Goal: Task Accomplishment & Management: Manage account settings

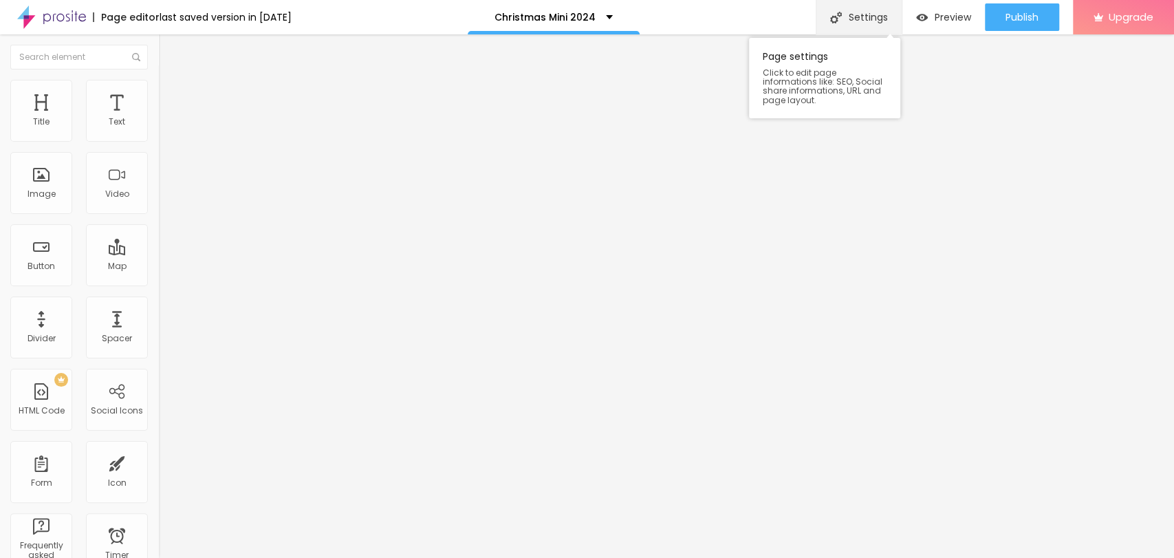
click at [877, 22] on div "Settings" at bounding box center [859, 17] width 86 height 34
drag, startPoint x: 561, startPoint y: 138, endPoint x: 536, endPoint y: 139, distance: 25.5
type input "Christmas Mini"
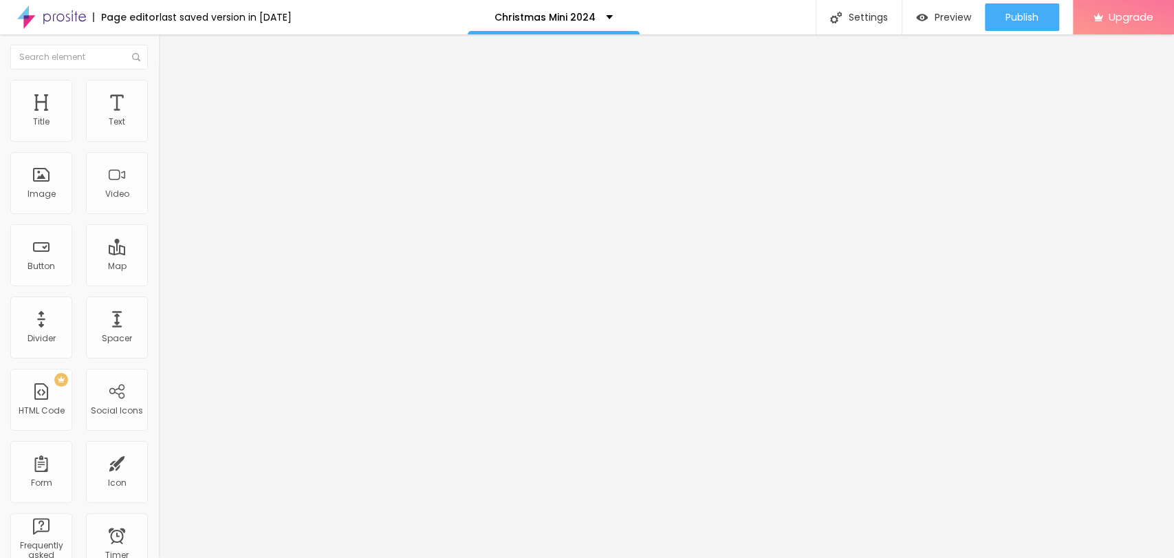
drag, startPoint x: 567, startPoint y: 204, endPoint x: 545, endPoint y: 207, distance: 21.6
type input "/christmas-mini"
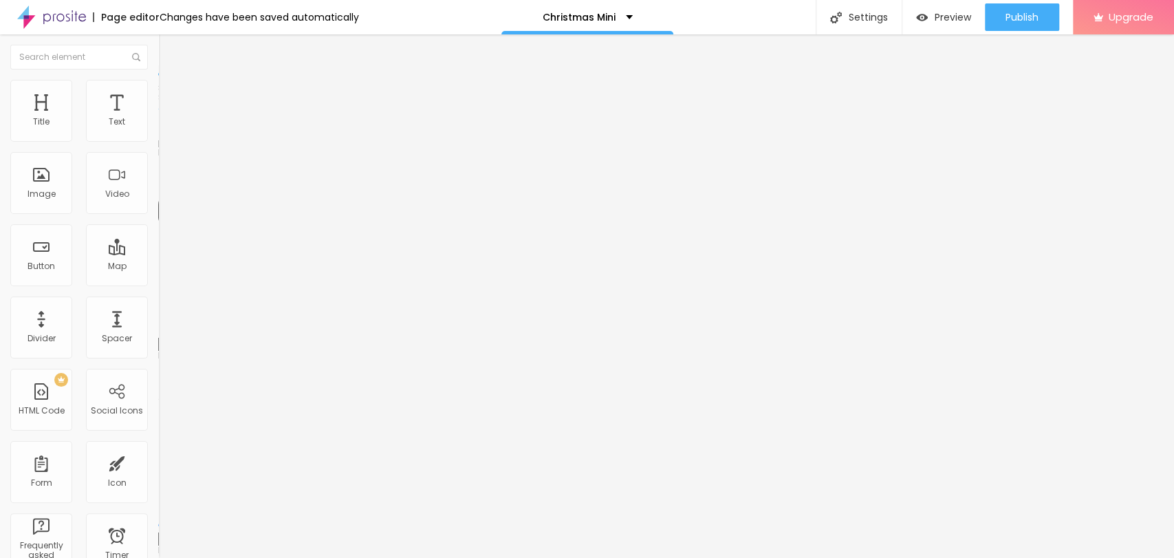
type input "56"
type input "59"
type input "71"
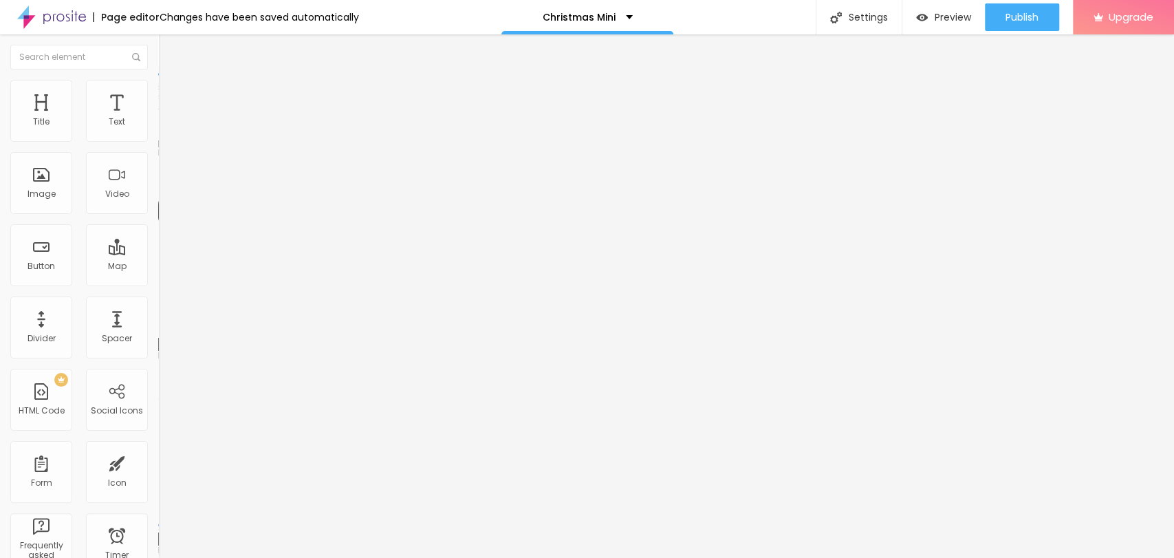
type input "71"
type input "73"
type input "74"
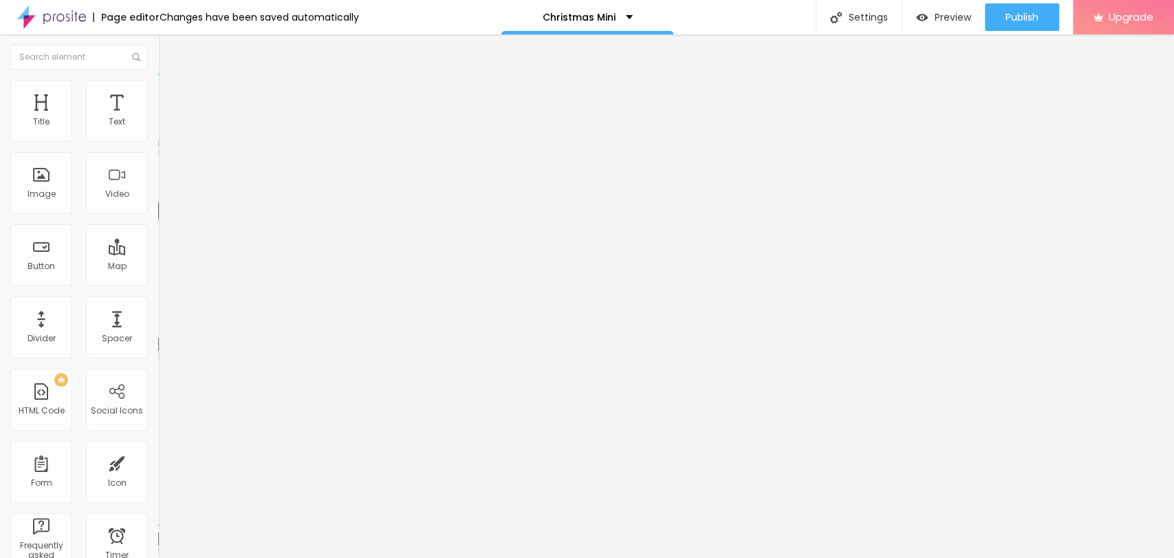
type input "76"
type input "80"
type input "86"
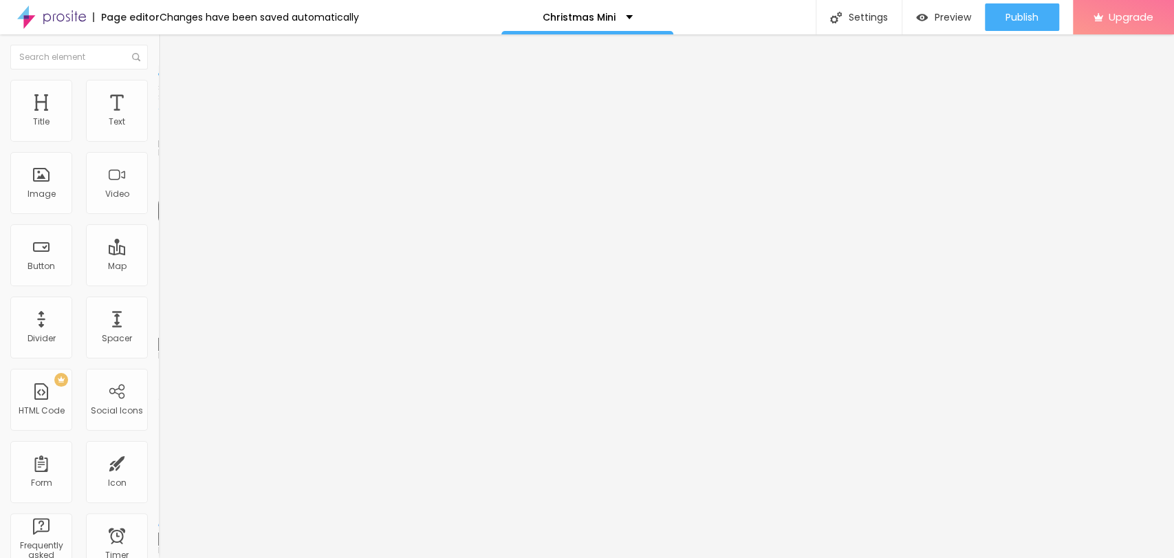
type input "86"
type input "81"
type input "75"
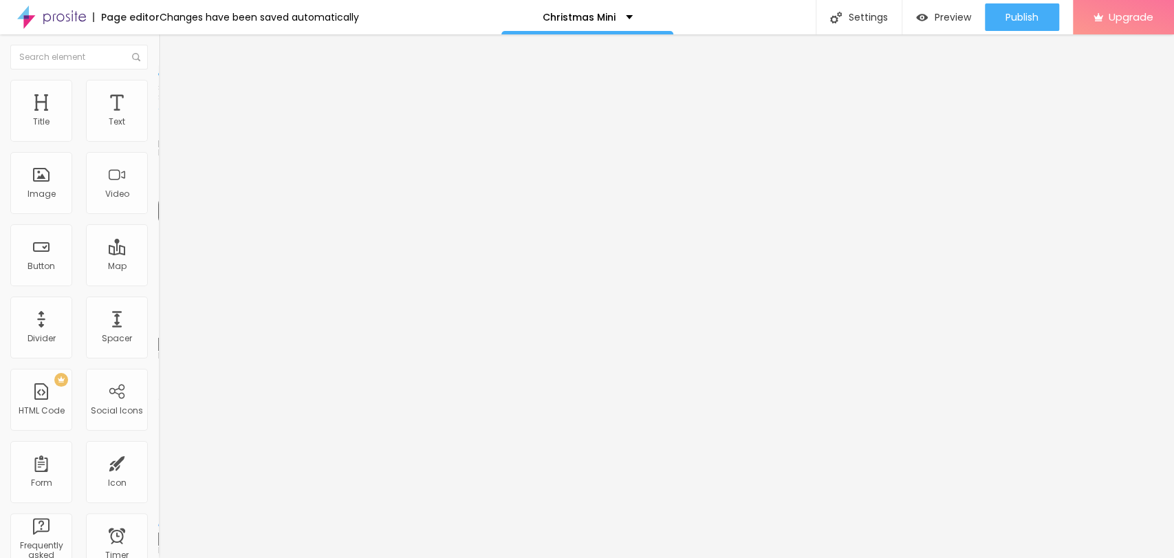
type input "74"
type input "72"
type input "71"
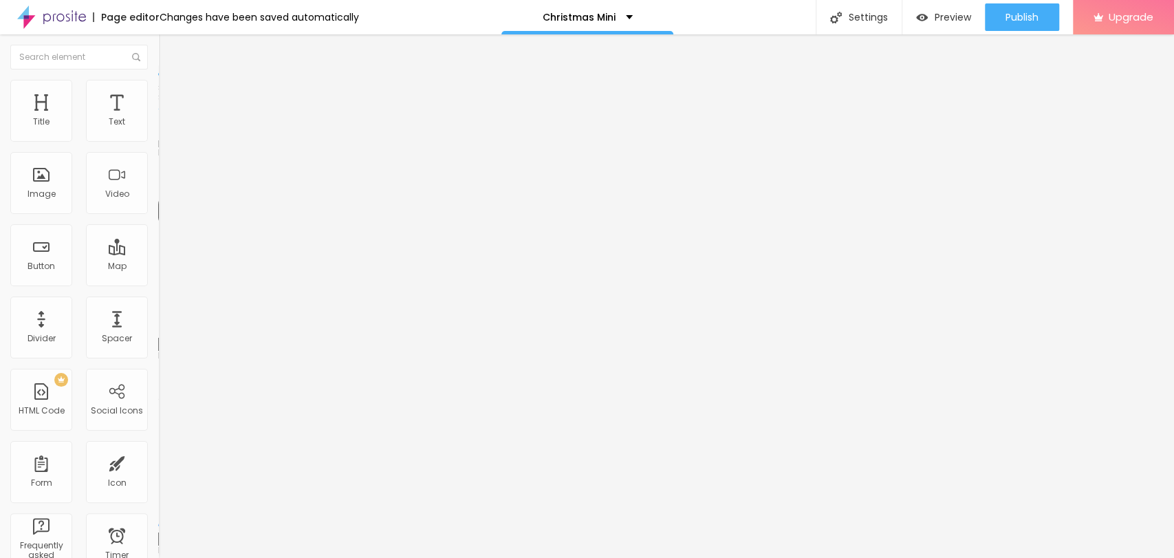
type input "71"
type input "70"
type input "67"
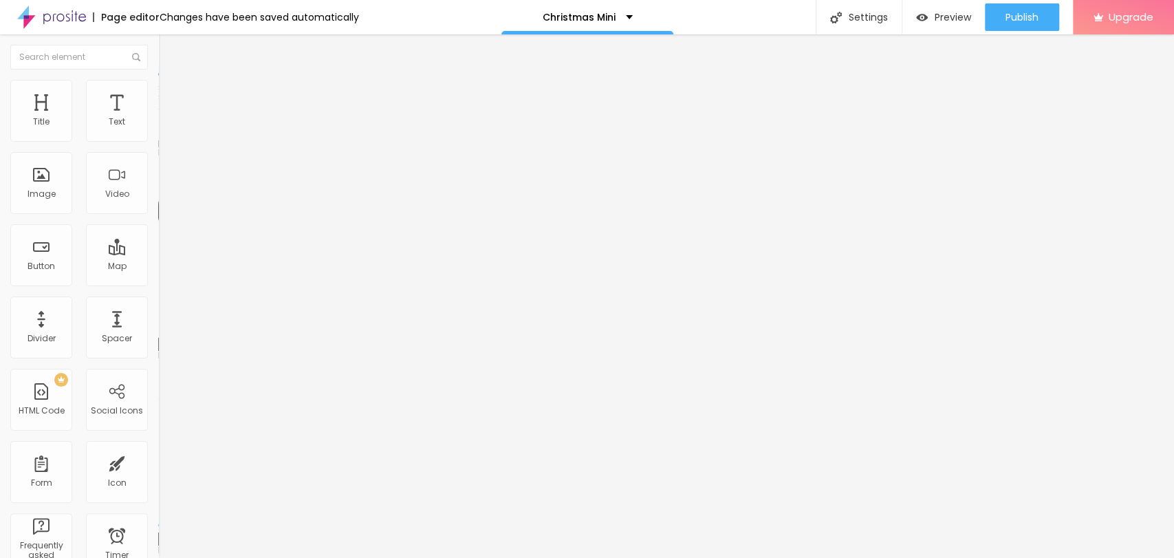
type input "66"
type input "64"
type input "61"
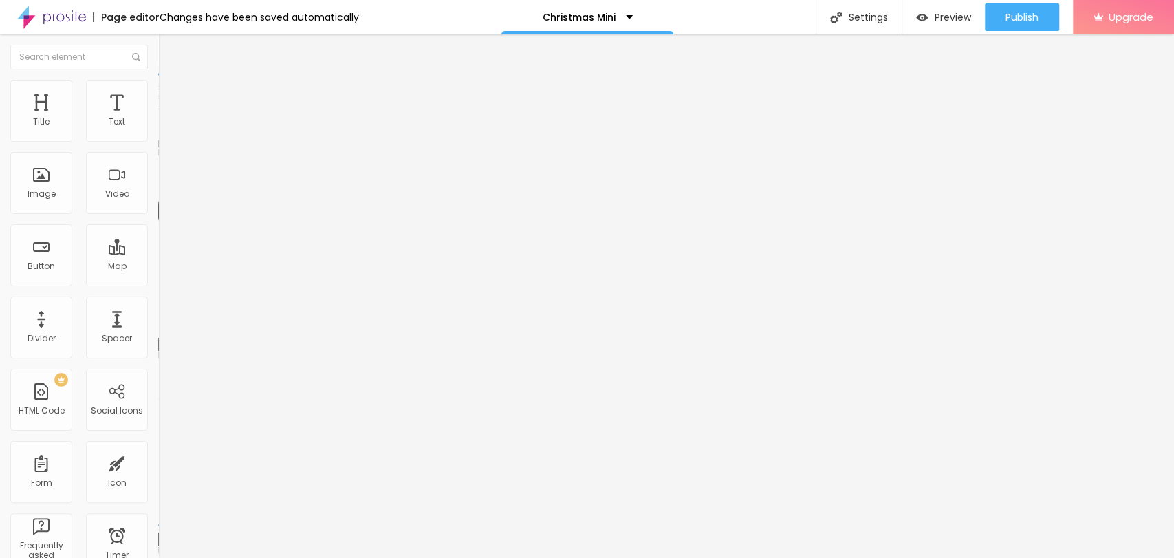
type input "61"
type input "56"
type input "53"
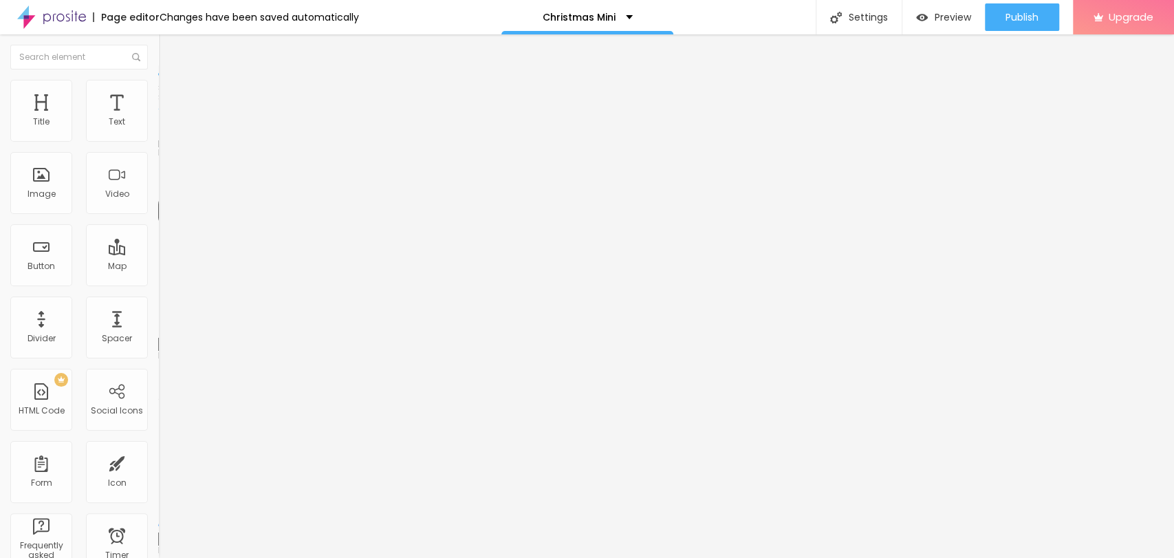
type input "52"
type input "50"
type input "42"
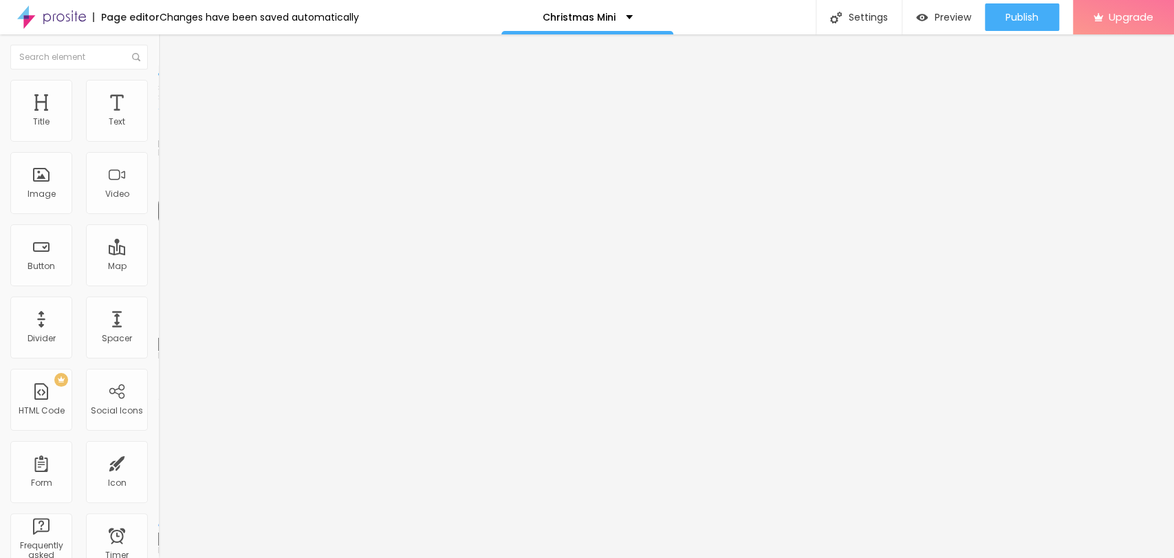
type input "42"
type input "30"
type input "29"
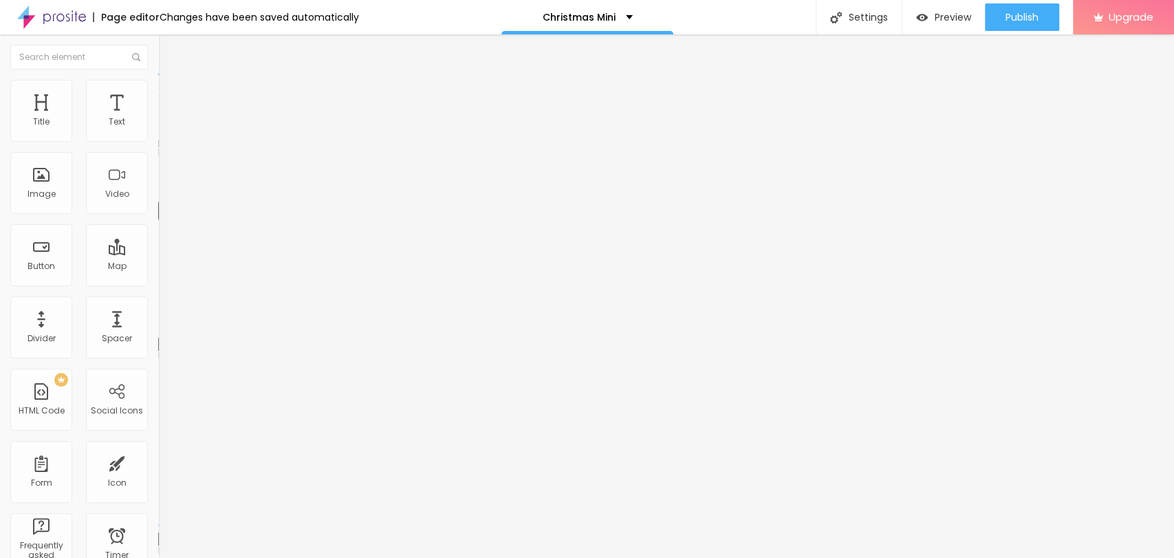
type input "27"
type input "25"
type input "24"
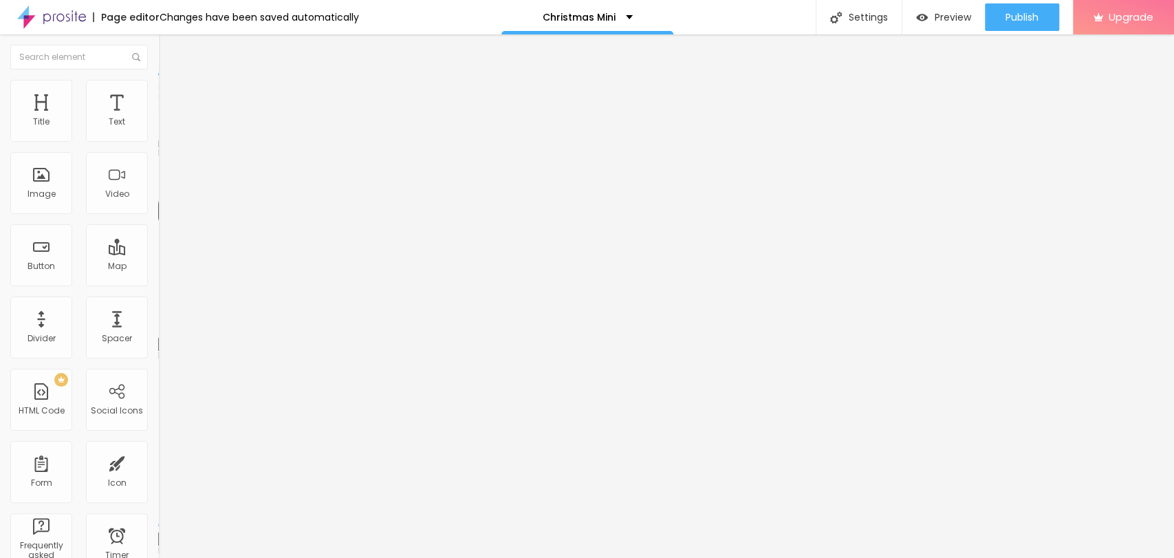
type input "24"
type input "19"
type input "22"
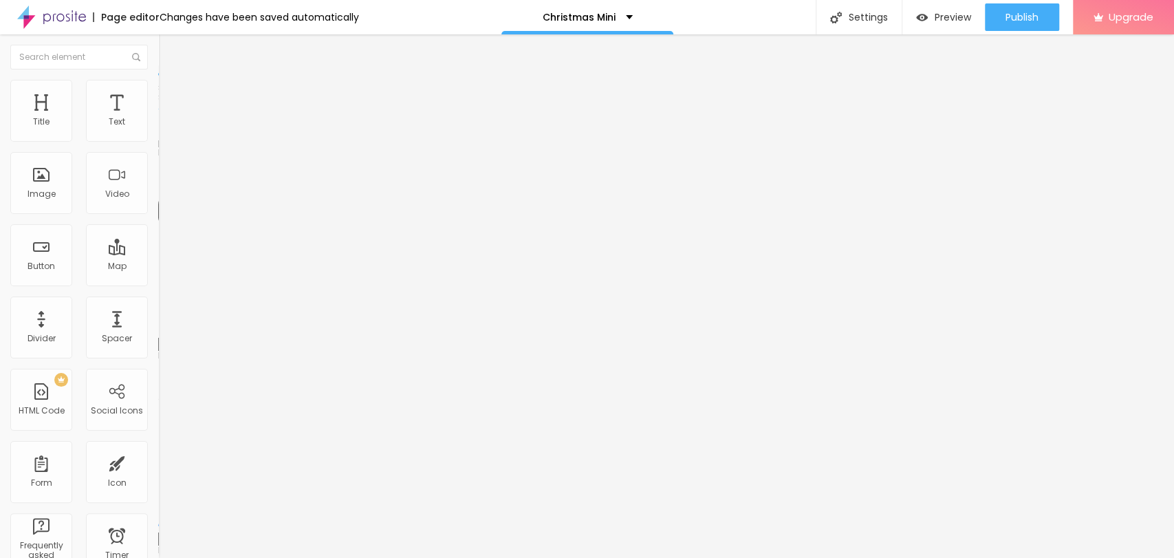
type input "25"
type input "26"
type input "28"
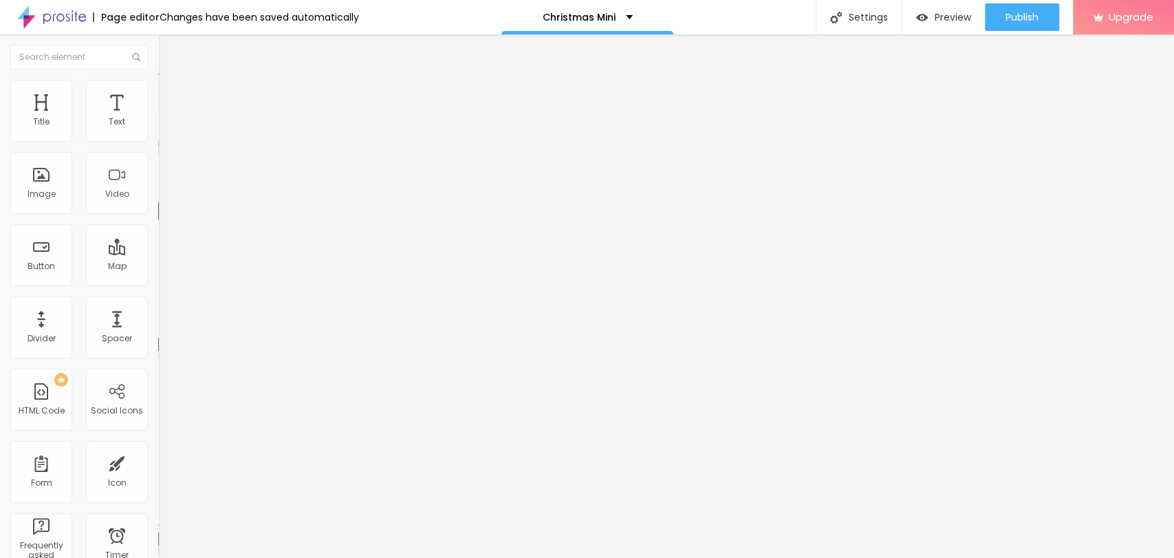
type input "28"
type input "29"
type input "33"
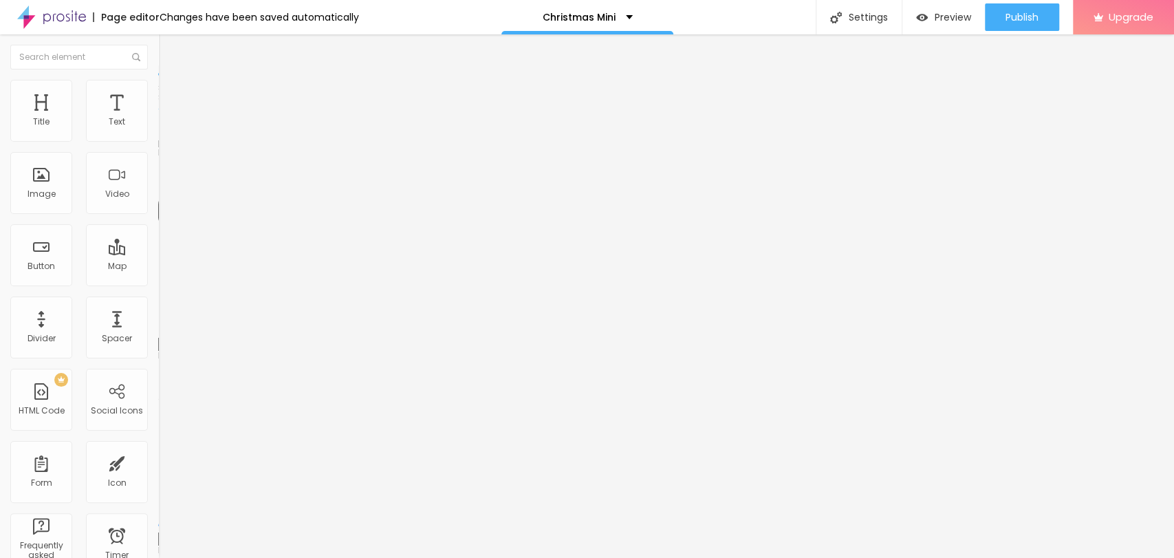
type input "35"
type input "36"
type input "40"
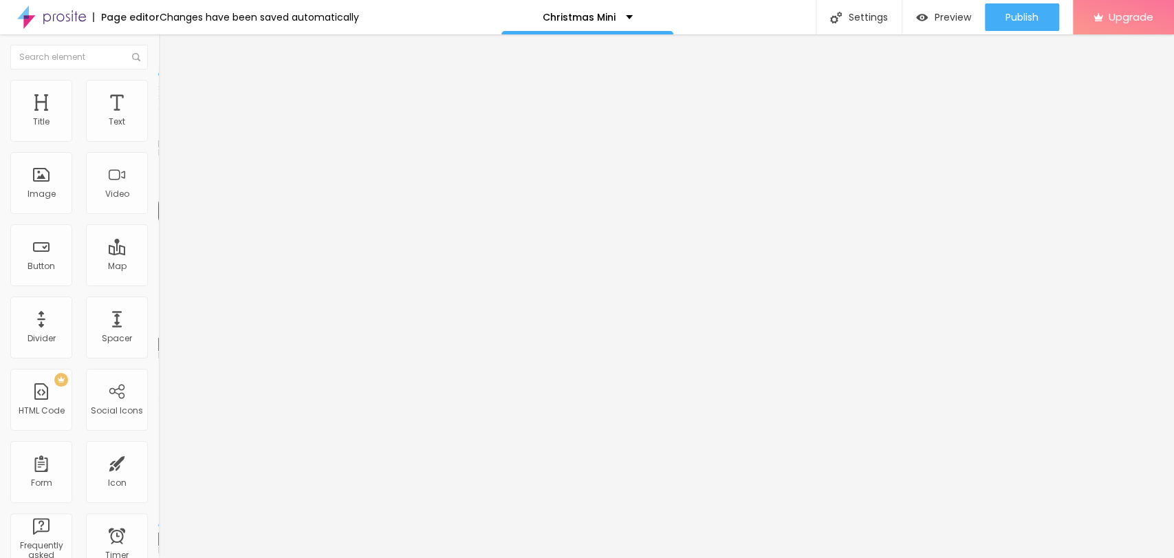
type input "40"
drag, startPoint x: 69, startPoint y: 287, endPoint x: 57, endPoint y: 294, distance: 13.6
type input "40"
click at [158, 325] on input "range" at bounding box center [202, 330] width 89 height 11
click at [158, 83] on img at bounding box center [164, 86] width 12 height 12
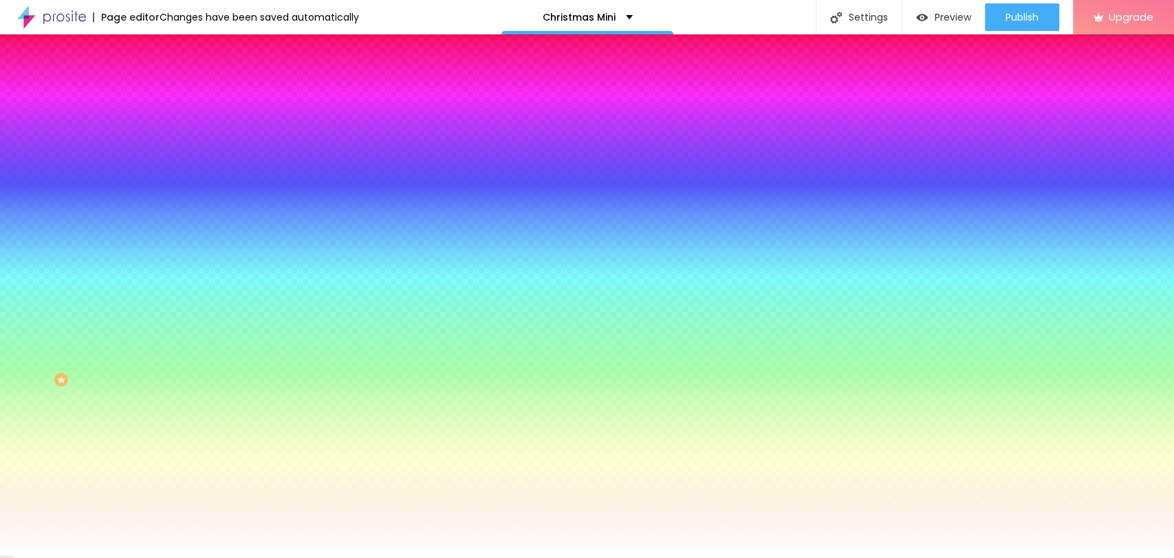
click at [158, 140] on input "#FFFFFF" at bounding box center [240, 138] width 165 height 14
click at [158, 131] on div at bounding box center [237, 131] width 158 height 0
click at [171, 97] on span "Advanced" at bounding box center [193, 103] width 45 height 12
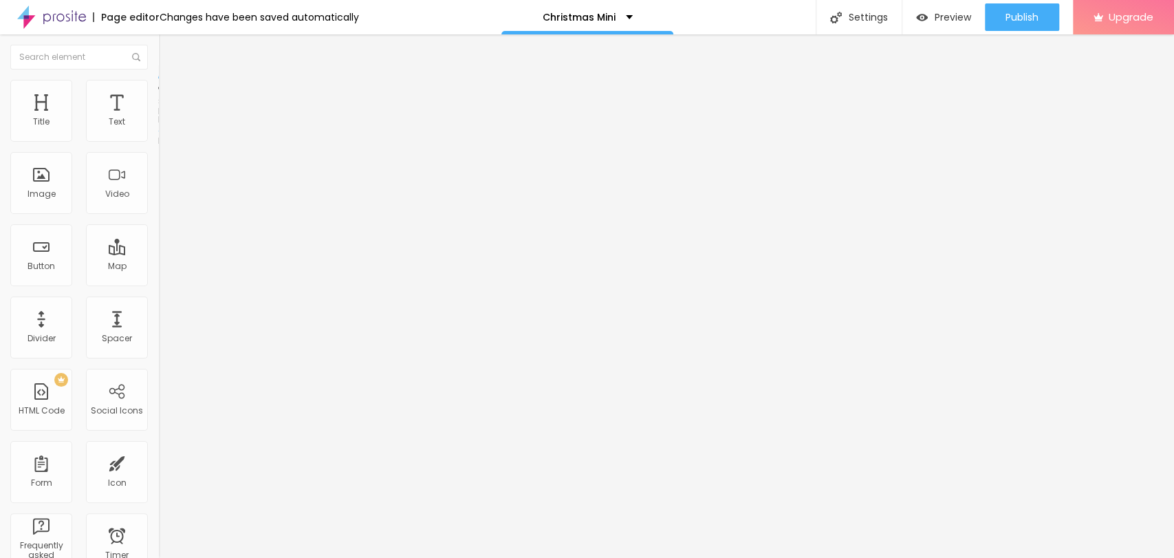
click at [158, 84] on img at bounding box center [164, 86] width 12 height 12
click at [171, 94] on span "Style" at bounding box center [181, 89] width 20 height 12
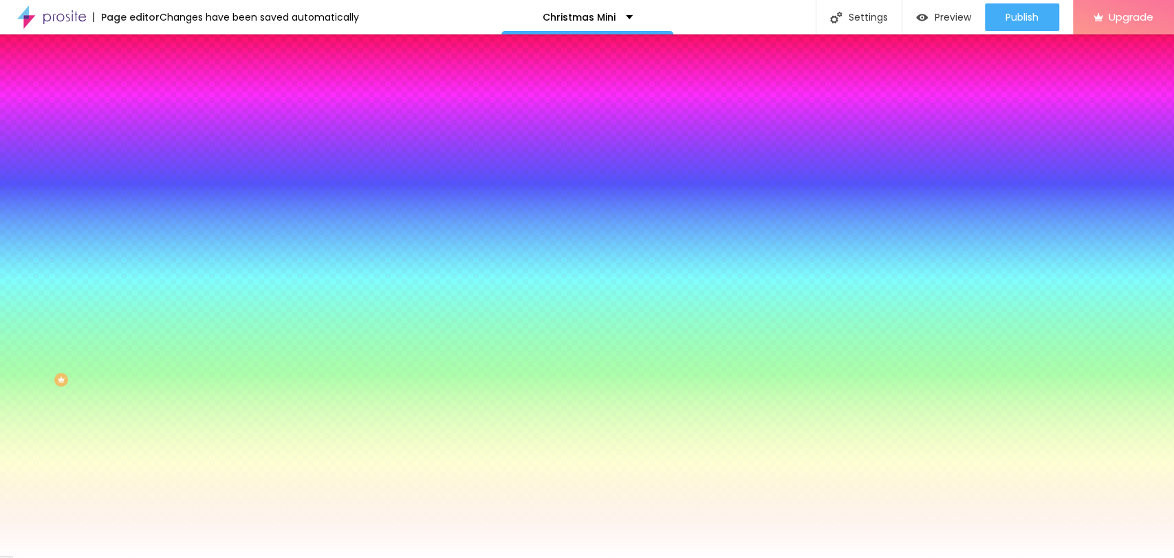
click at [158, 94] on li "Advanced" at bounding box center [237, 101] width 158 height 14
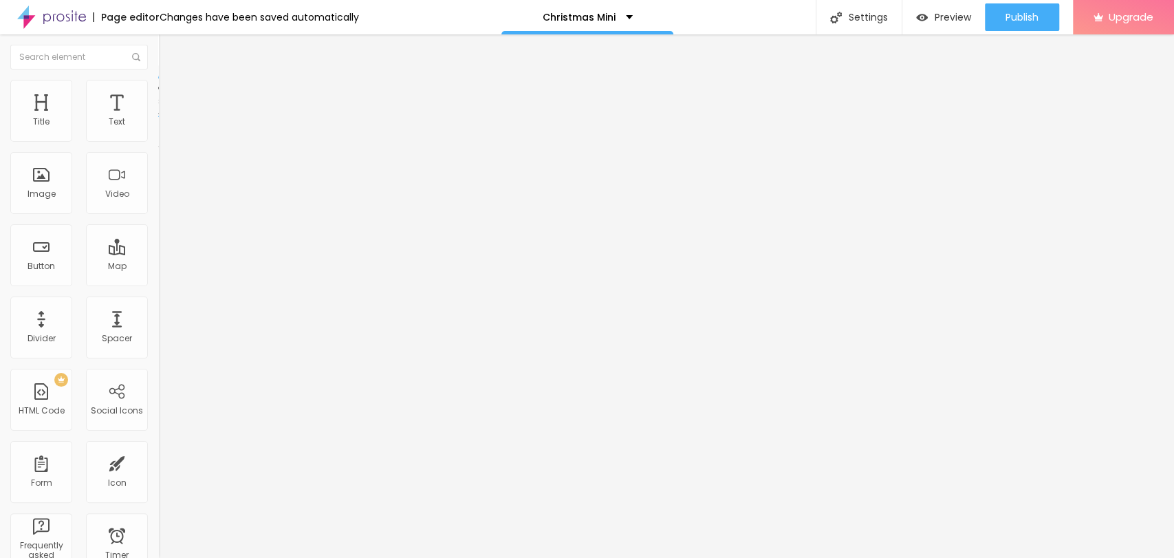
click at [158, 83] on li "Style" at bounding box center [237, 87] width 158 height 14
click at [1025, 14] on span "Publish" at bounding box center [1022, 17] width 33 height 11
click at [158, 338] on div "Edit Section Content Style Advanced Mode Boxed Boxed Full" at bounding box center [237, 295] width 158 height 523
click at [158, 88] on img at bounding box center [164, 86] width 12 height 12
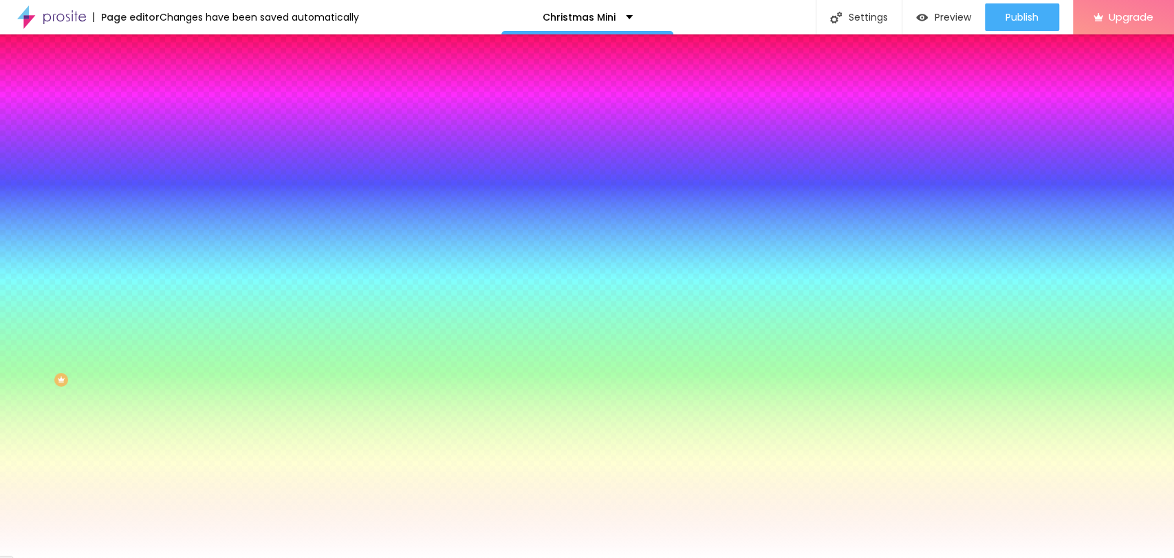
click at [158, 94] on img at bounding box center [164, 100] width 12 height 12
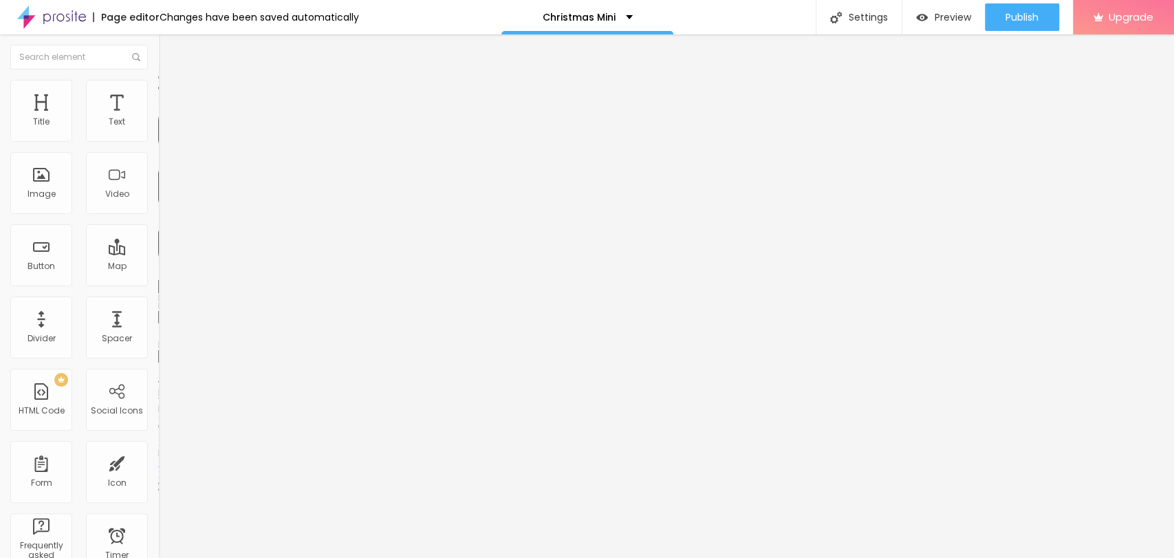
click at [158, 78] on img at bounding box center [164, 72] width 12 height 12
click at [1035, 12] on span "Publish" at bounding box center [1022, 17] width 33 height 11
click at [1026, 19] on span "Publish" at bounding box center [1022, 17] width 33 height 11
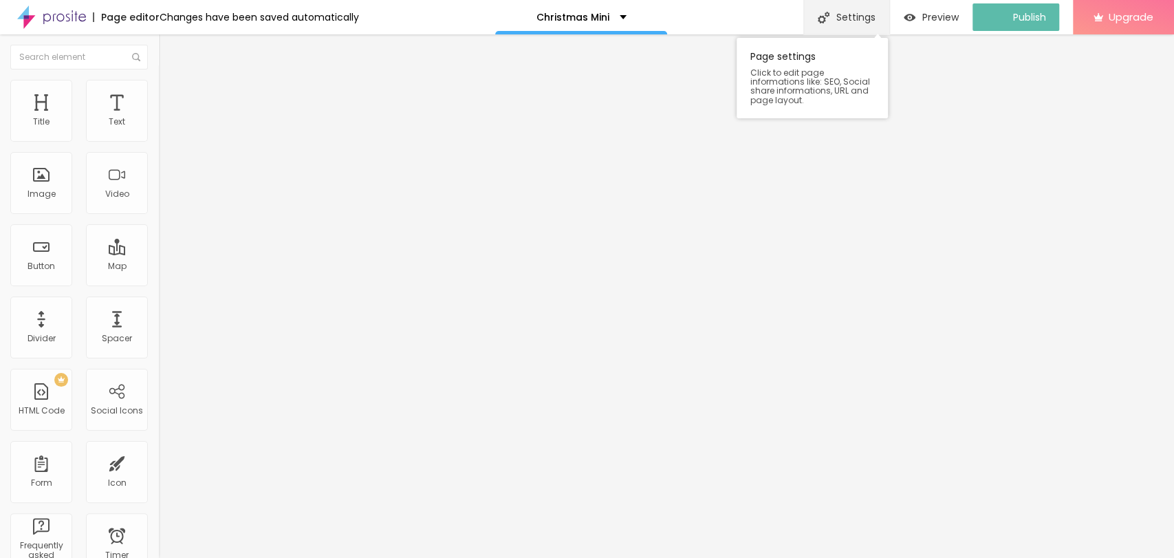
click at [876, 19] on div "Settings" at bounding box center [846, 17] width 86 height 34
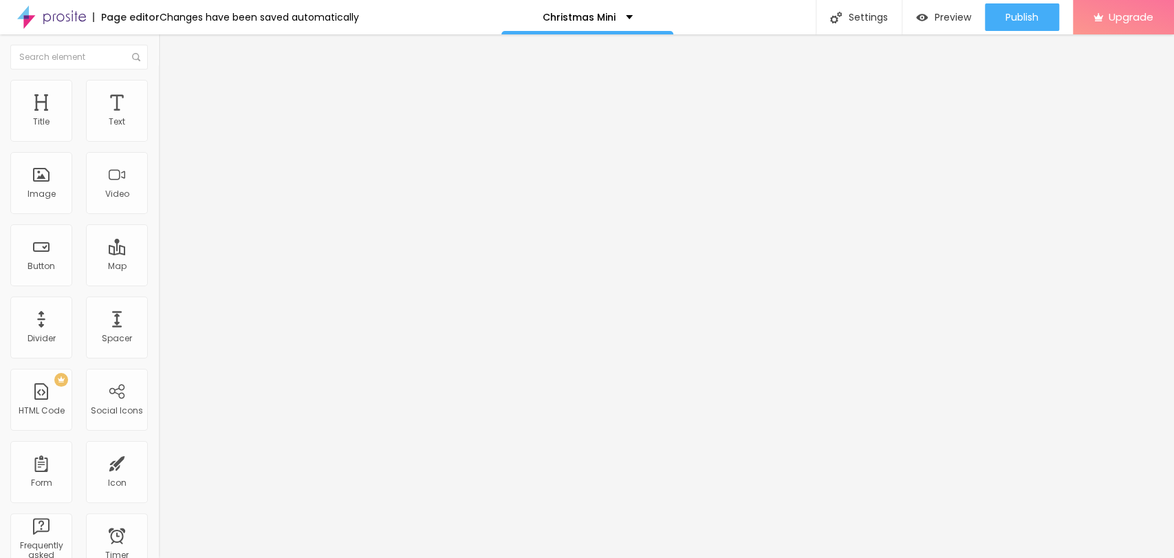
type input "Christmas Mini"
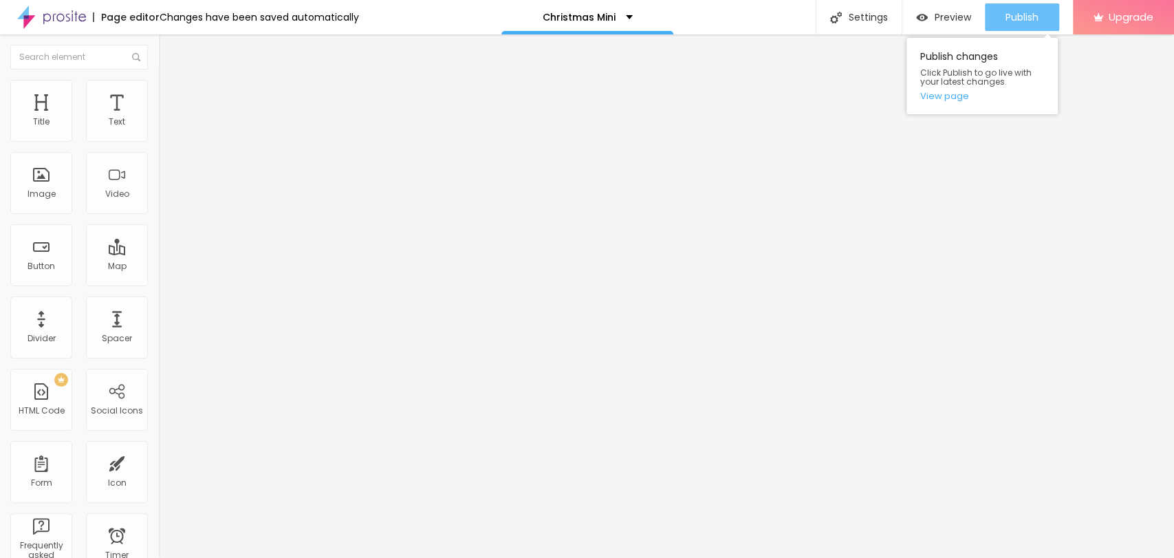
click at [1018, 12] on span "Publish" at bounding box center [1022, 17] width 33 height 11
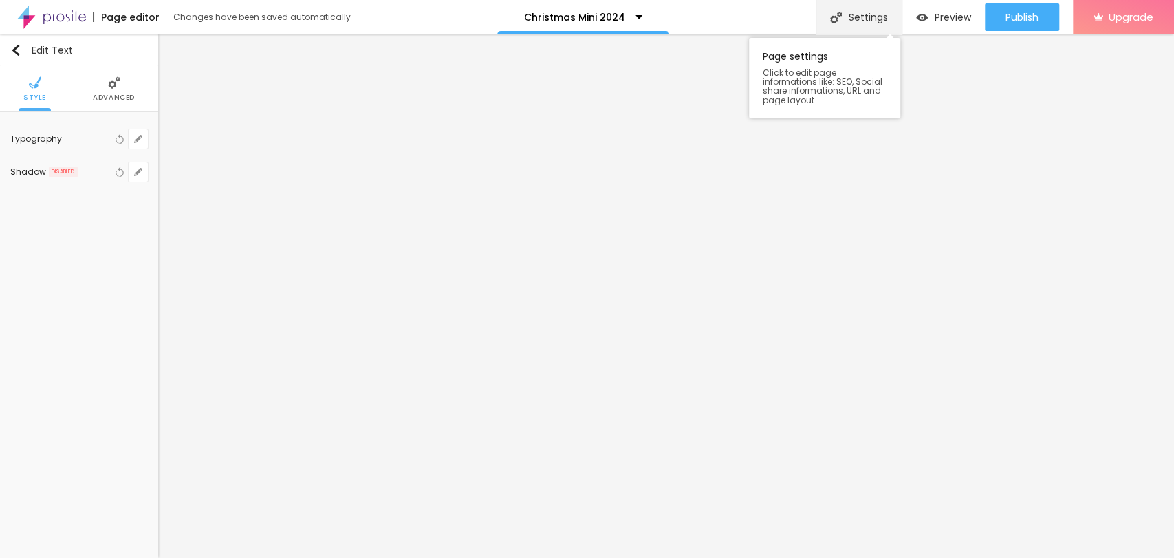
click at [867, 17] on div "Settings" at bounding box center [859, 17] width 86 height 34
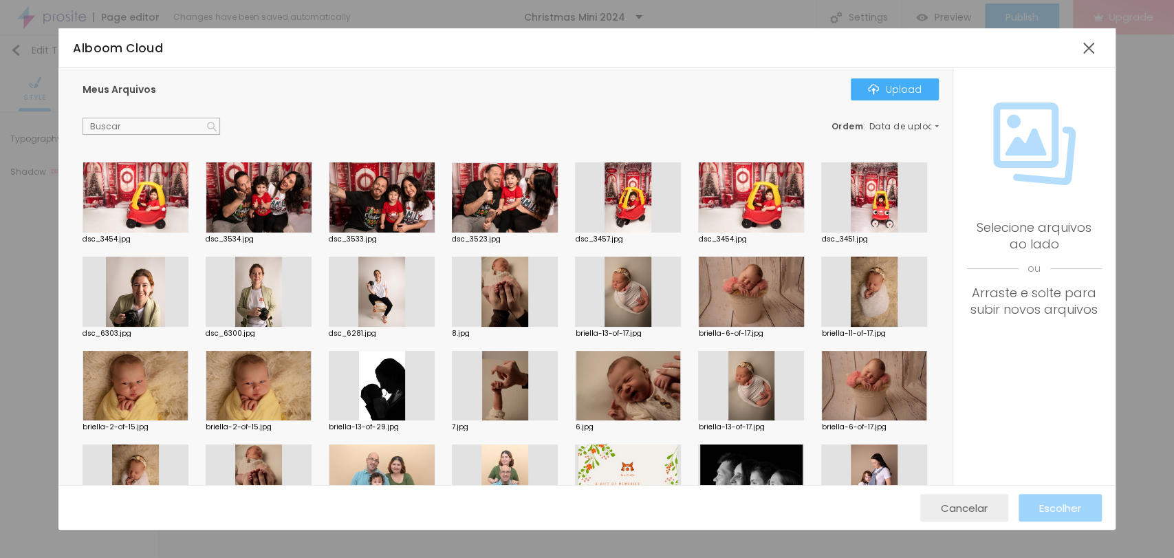
click at [981, 499] on div "Cancelar" at bounding box center [964, 508] width 47 height 28
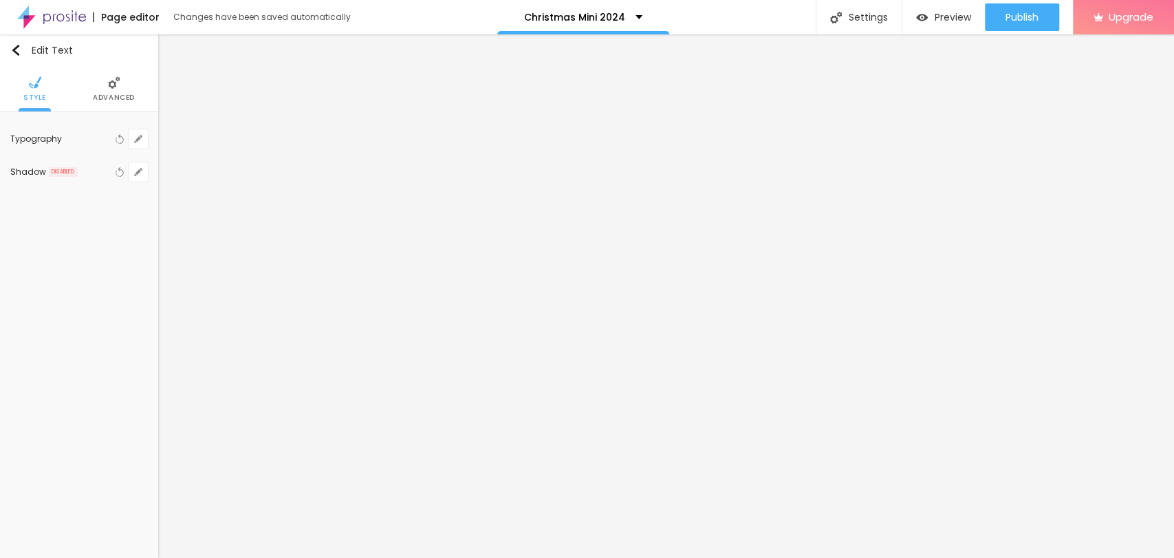
drag, startPoint x: 842, startPoint y: 50, endPoint x: 795, endPoint y: 21, distance: 55.0
click at [611, 17] on div "Christmas Mini" at bounding box center [584, 17] width 90 height 10
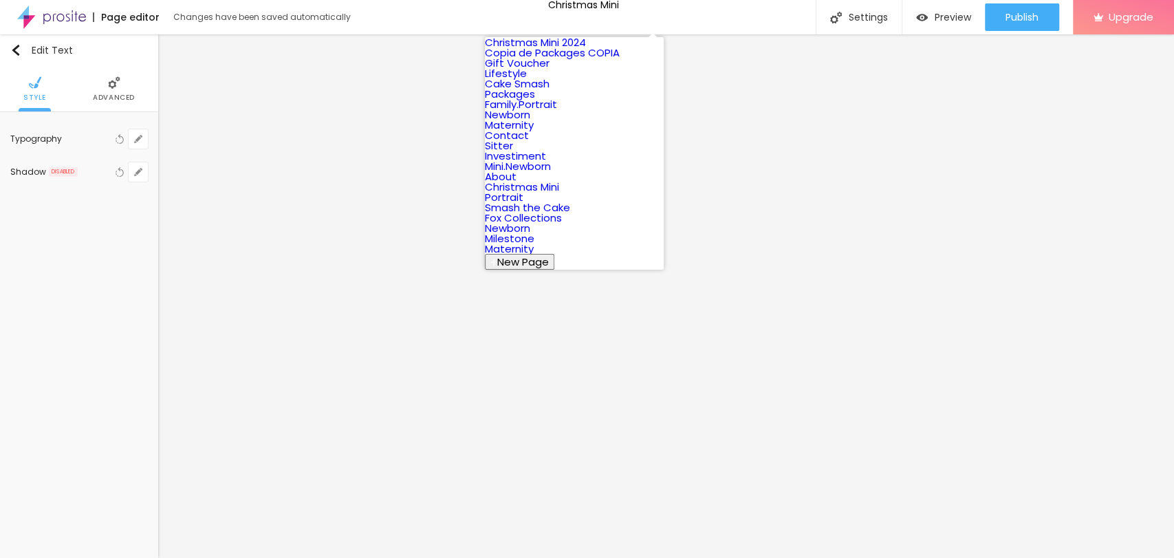
scroll to position [385, 0]
click at [1018, 14] on span "Publish" at bounding box center [1022, 17] width 33 height 11
